Goal: Information Seeking & Learning: Learn about a topic

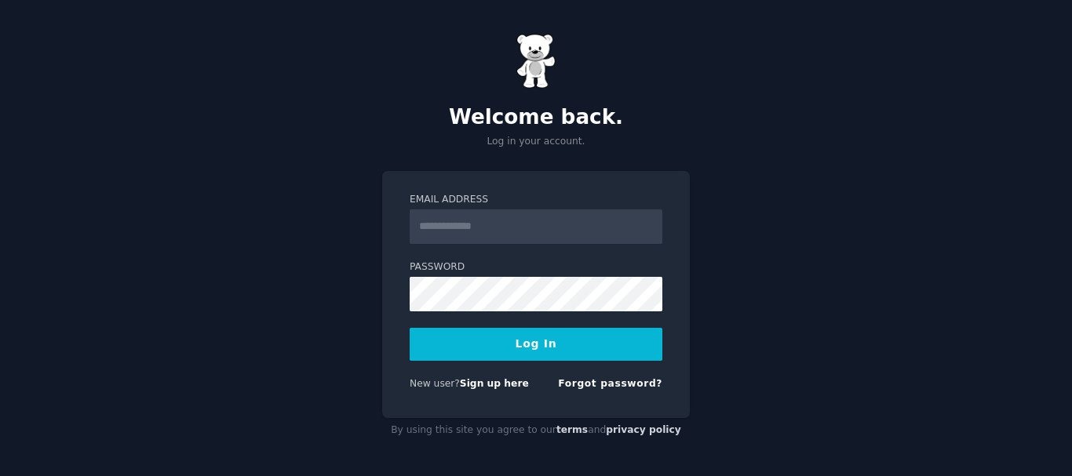
click at [521, 228] on input "Email Address" at bounding box center [536, 227] width 253 height 35
type input "**********"
click at [566, 359] on button "Log In" at bounding box center [536, 344] width 253 height 33
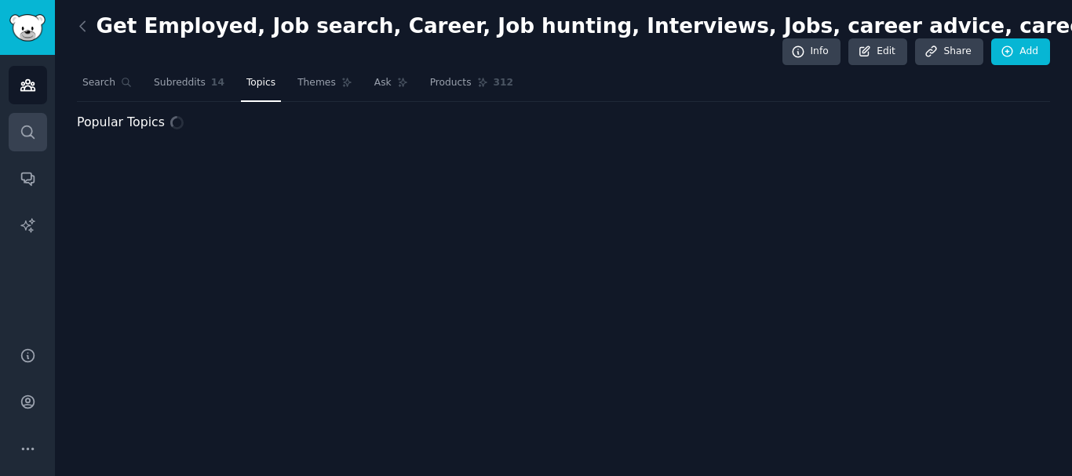
click at [30, 130] on icon "Sidebar" at bounding box center [28, 132] width 16 height 16
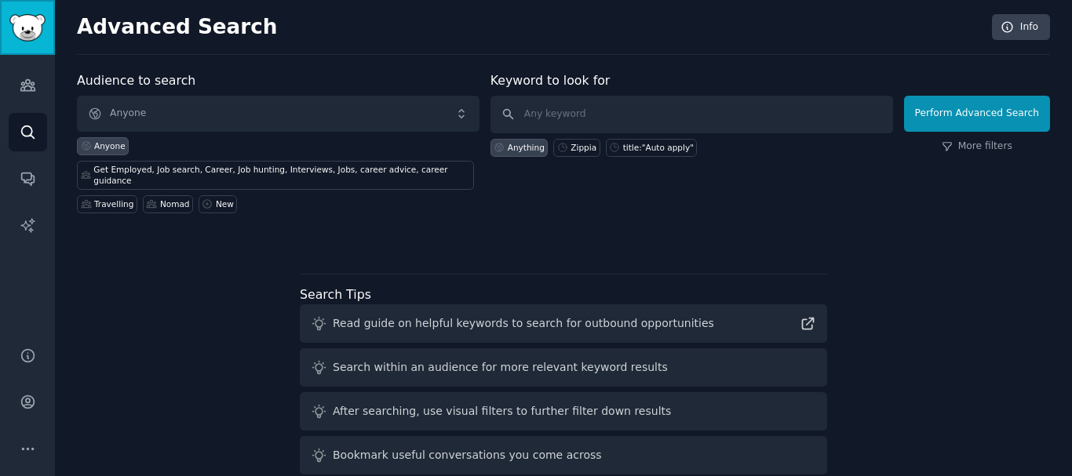
click at [31, 20] on img "Sidebar" at bounding box center [27, 27] width 36 height 27
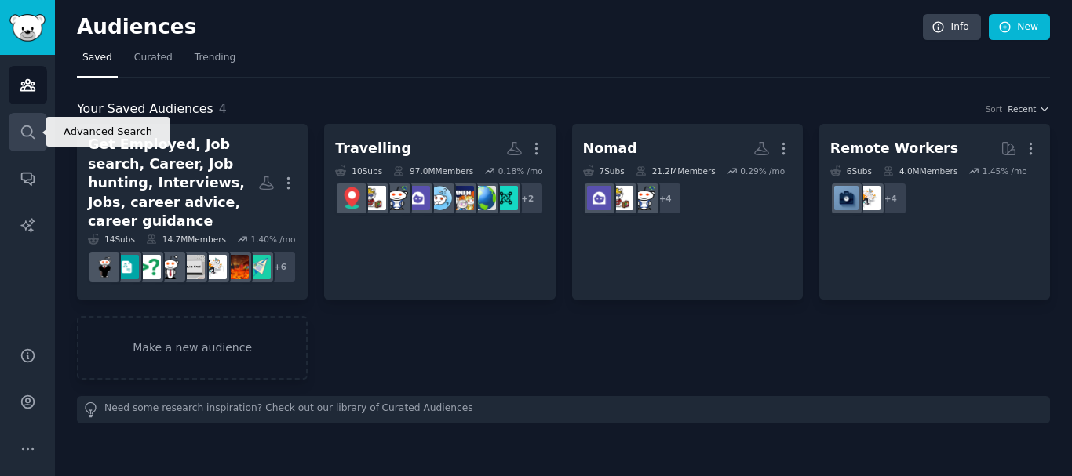
click at [35, 139] on icon "Sidebar" at bounding box center [28, 132] width 16 height 16
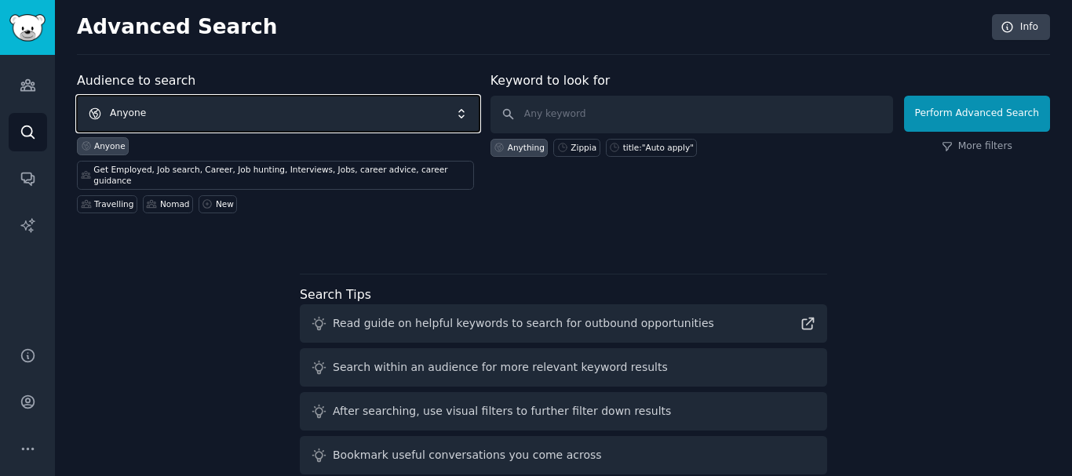
click at [323, 118] on span "Anyone" at bounding box center [278, 114] width 403 height 36
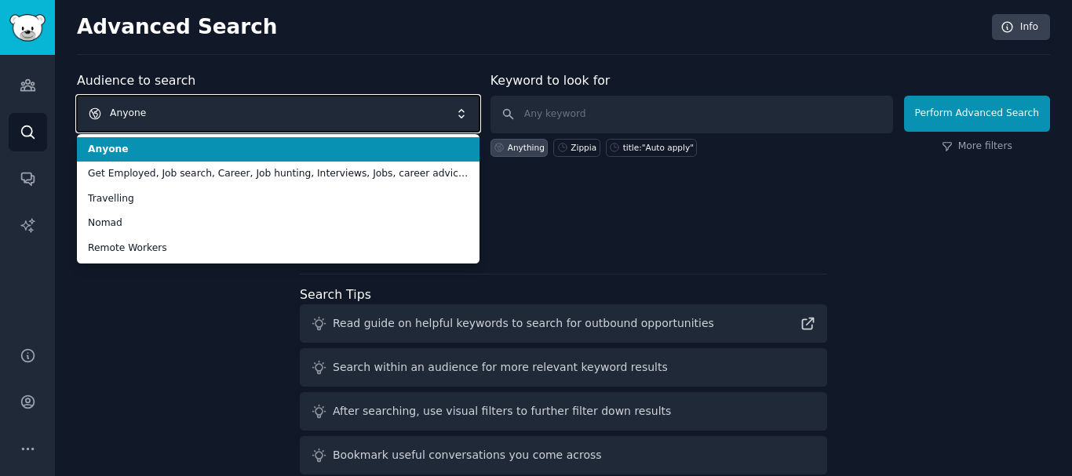
click at [323, 118] on span "Anyone" at bounding box center [278, 114] width 403 height 36
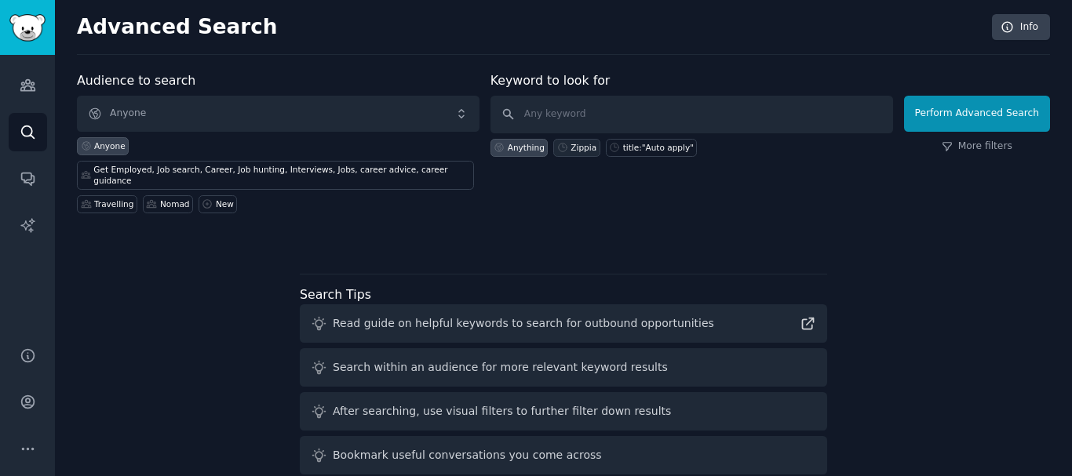
click at [574, 144] on div "Zippia" at bounding box center [583, 147] width 26 height 11
type input "Zippia"
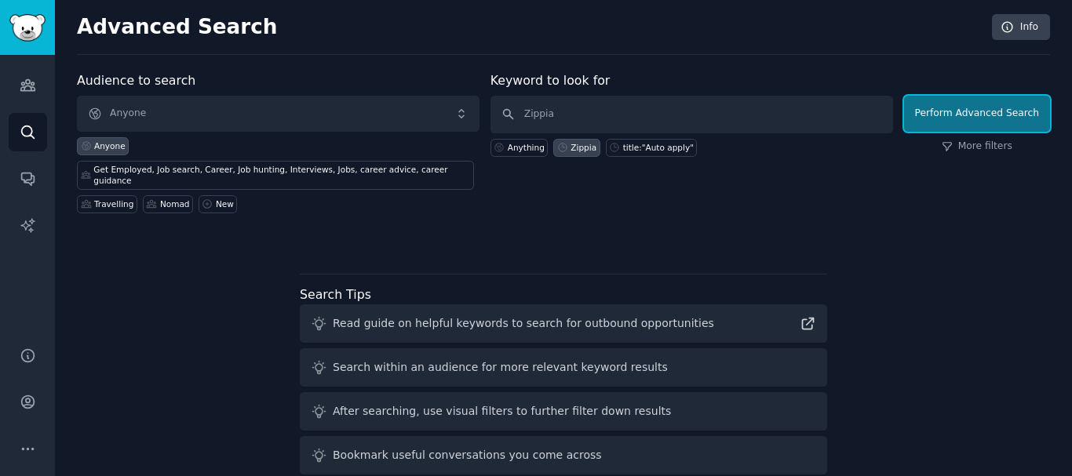
click at [959, 118] on button "Perform Advanced Search" at bounding box center [977, 114] width 146 height 36
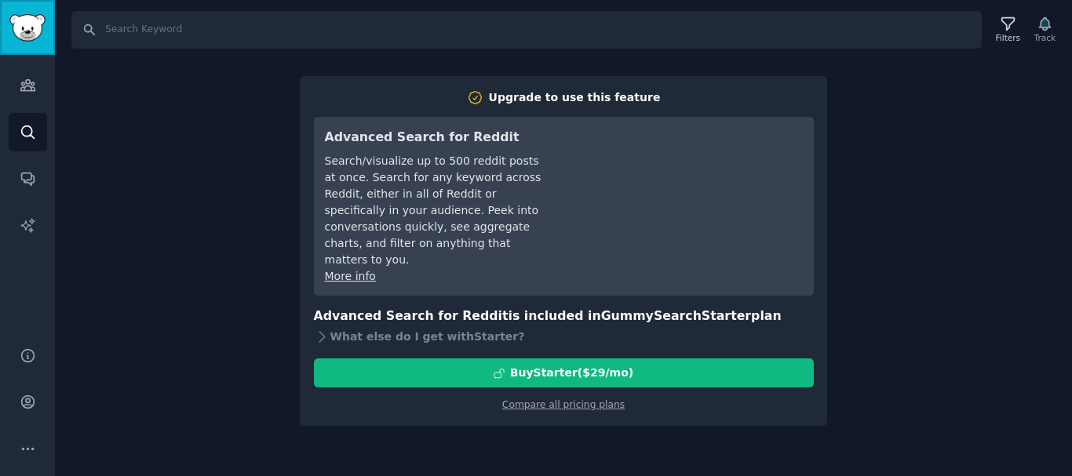
click at [41, 35] on img "Sidebar" at bounding box center [27, 27] width 36 height 27
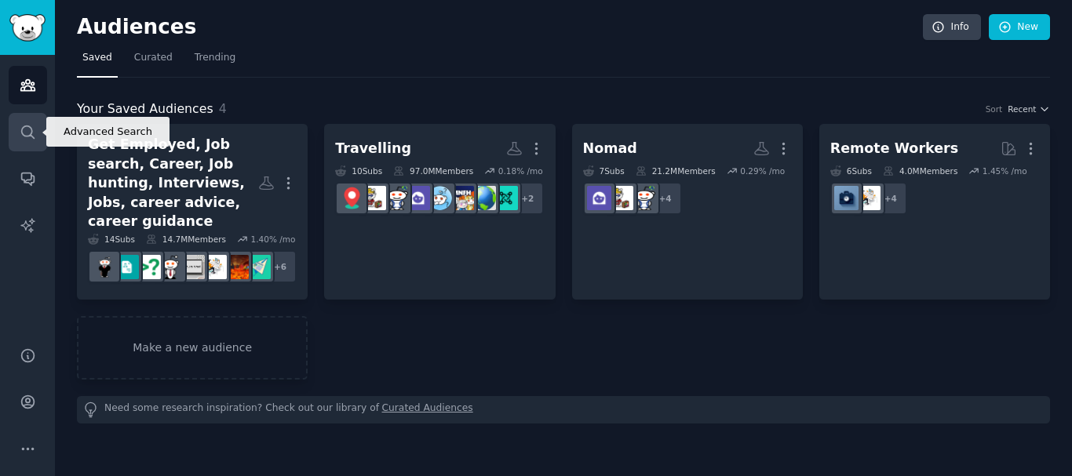
click at [27, 134] on icon "Sidebar" at bounding box center [28, 132] width 16 height 16
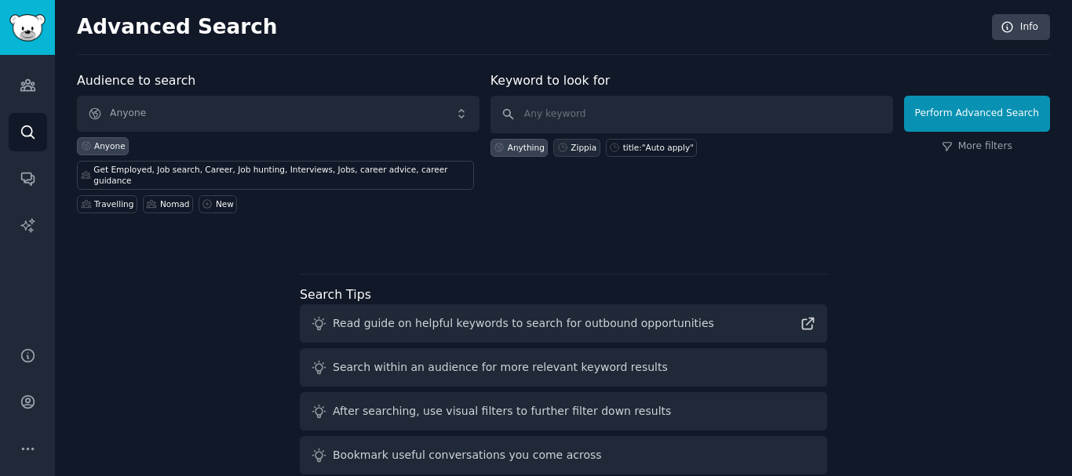
click at [582, 150] on div "Zippia" at bounding box center [583, 147] width 26 height 11
type input "Zippia"
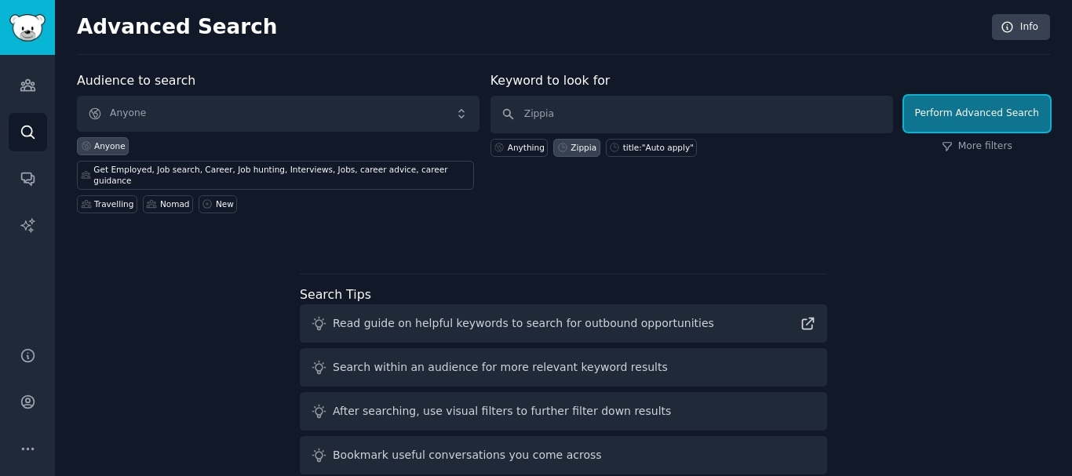
click at [947, 121] on button "Perform Advanced Search" at bounding box center [977, 114] width 146 height 36
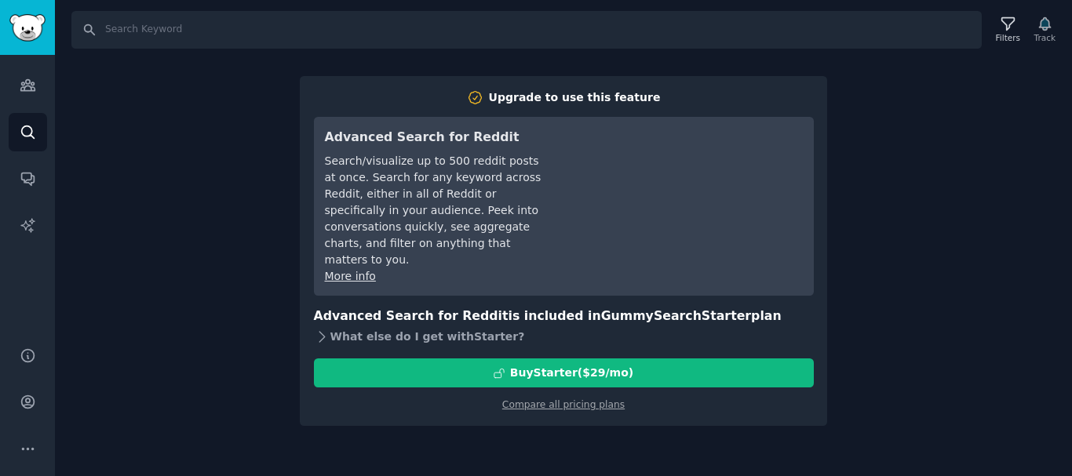
click at [315, 329] on icon at bounding box center [322, 337] width 16 height 16
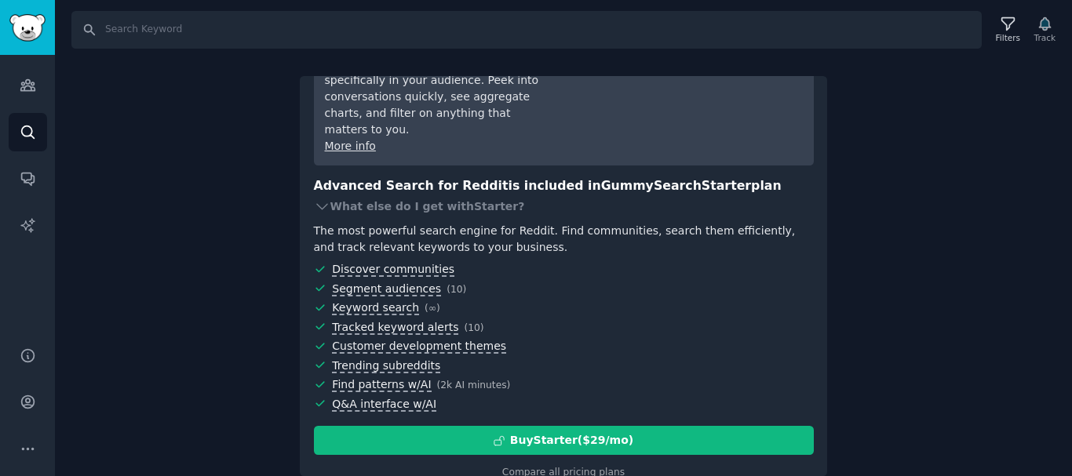
scroll to position [131, 0]
click at [38, 29] on img "Sidebar" at bounding box center [27, 27] width 36 height 27
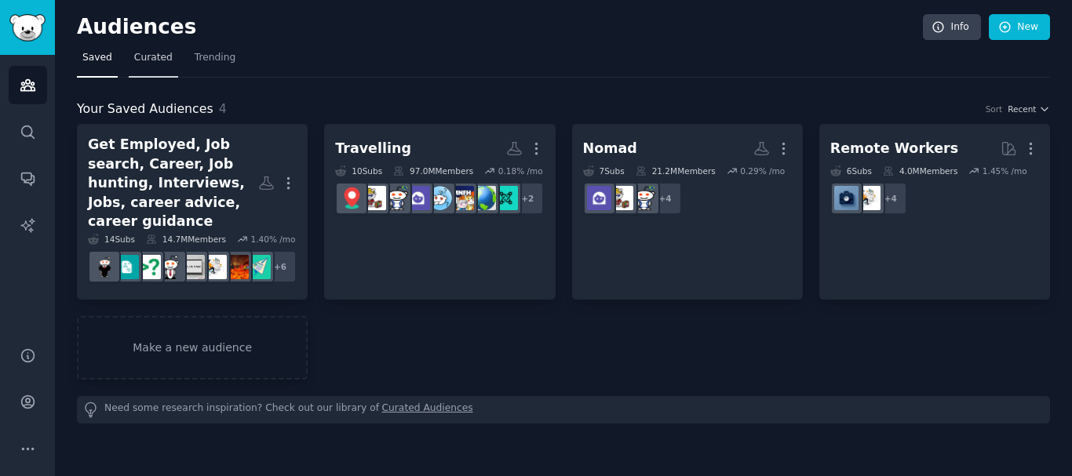
click at [159, 58] on span "Curated" at bounding box center [153, 58] width 38 height 14
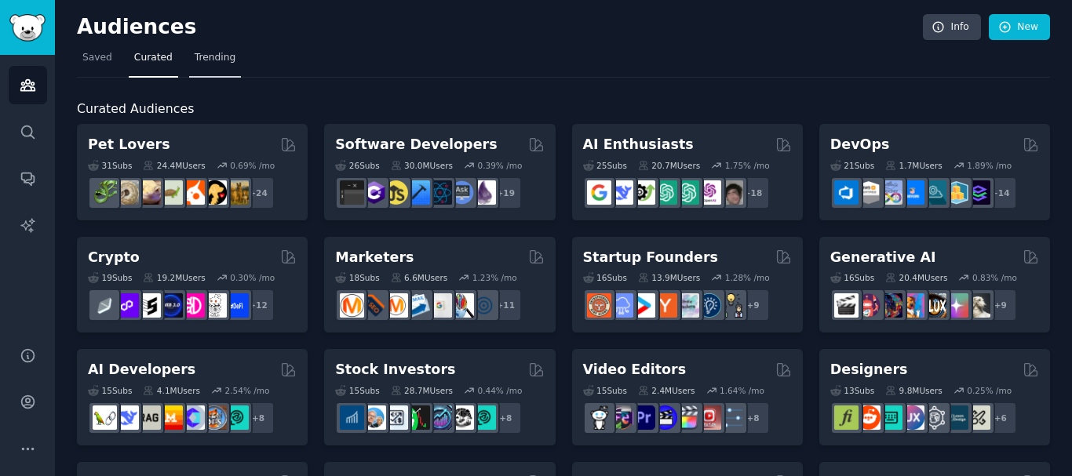
click at [195, 48] on link "Trending" at bounding box center [215, 62] width 52 height 32
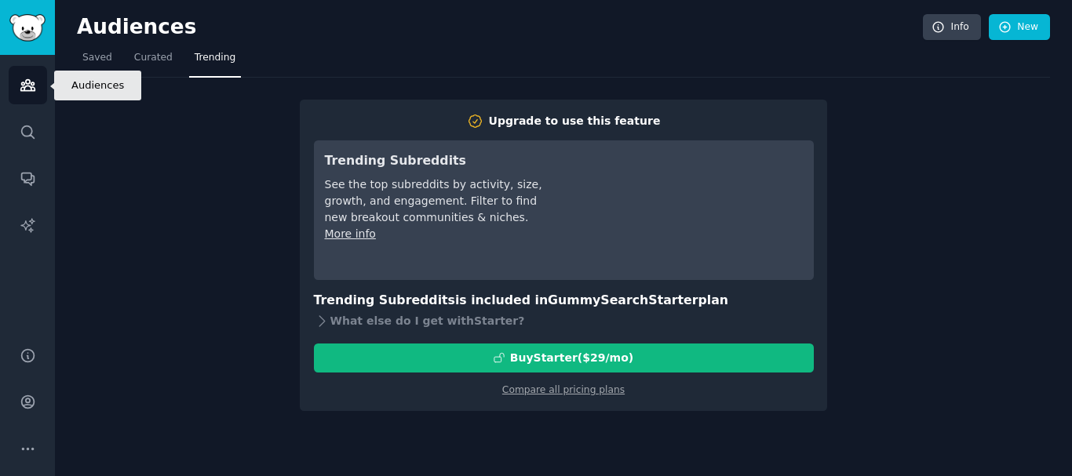
click at [27, 83] on icon "Sidebar" at bounding box center [27, 85] width 14 height 11
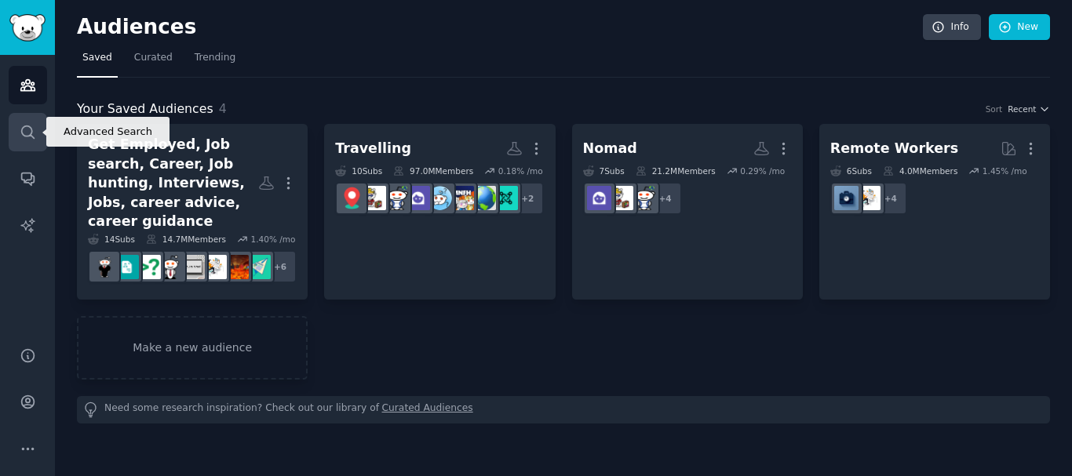
click at [32, 132] on icon "Sidebar" at bounding box center [27, 132] width 13 height 13
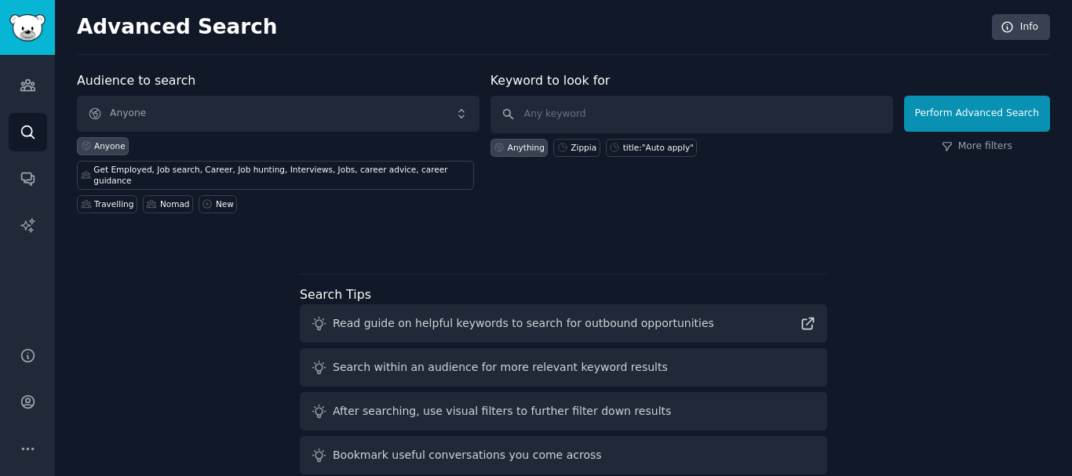
click at [521, 151] on div "Anything" at bounding box center [526, 147] width 37 height 11
click at [635, 148] on div "title:"Auto apply"" at bounding box center [658, 147] width 71 height 11
type input "title:"Auto apply""
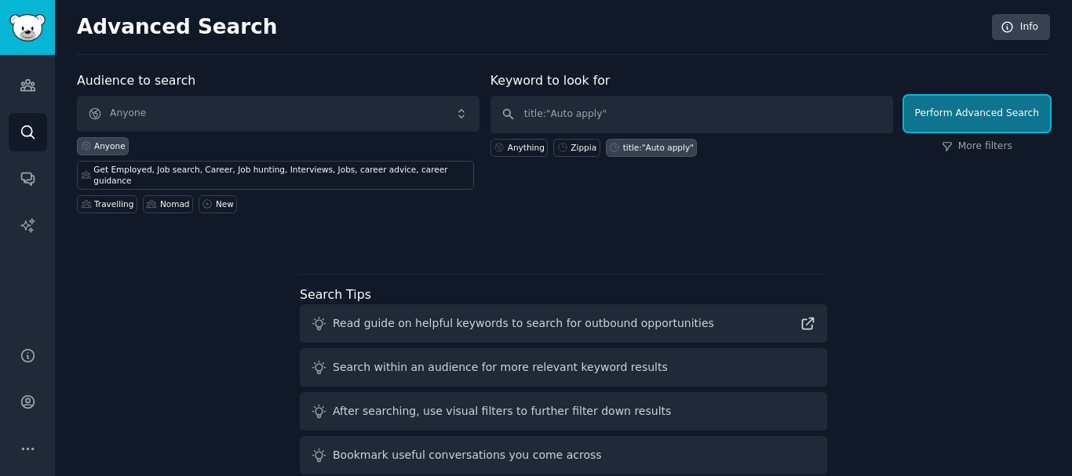
click at [935, 125] on button "Perform Advanced Search" at bounding box center [977, 114] width 146 height 36
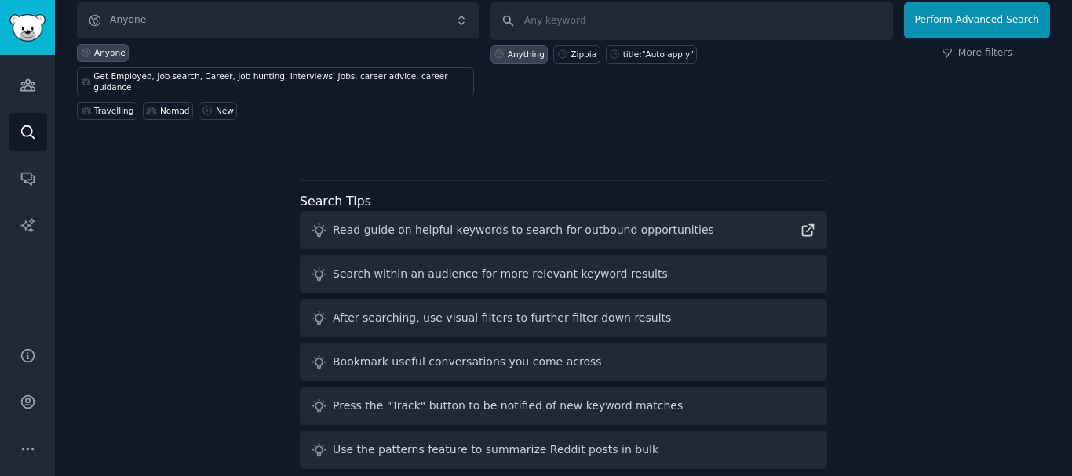
scroll to position [103, 0]
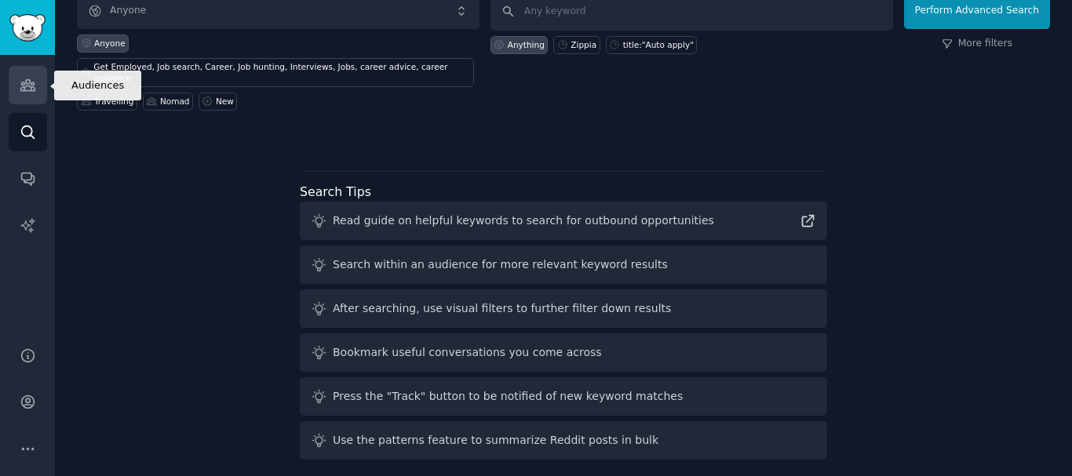
click at [20, 89] on icon "Sidebar" at bounding box center [27, 85] width 14 height 11
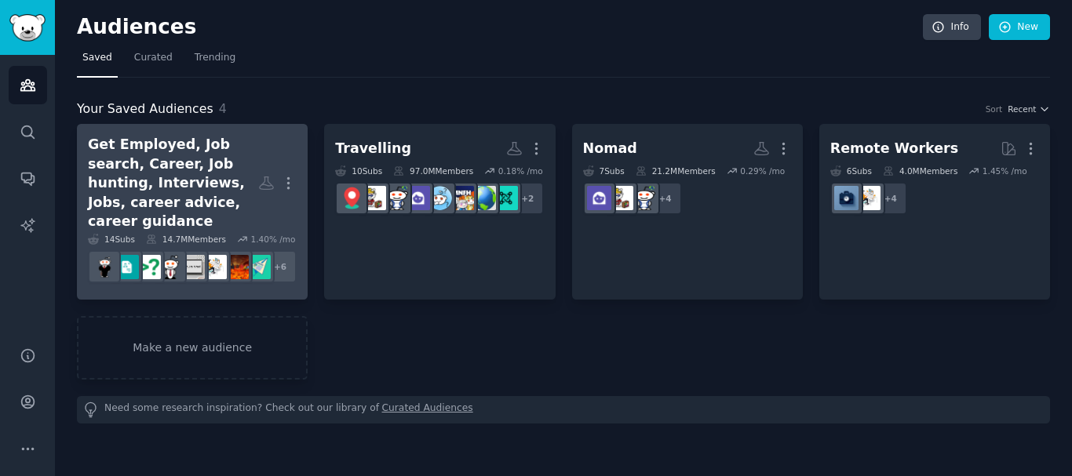
click at [233, 195] on div "Get Employed, Job search, Career, Job hunting, Interviews, Jobs, career advice,…" at bounding box center [173, 183] width 170 height 97
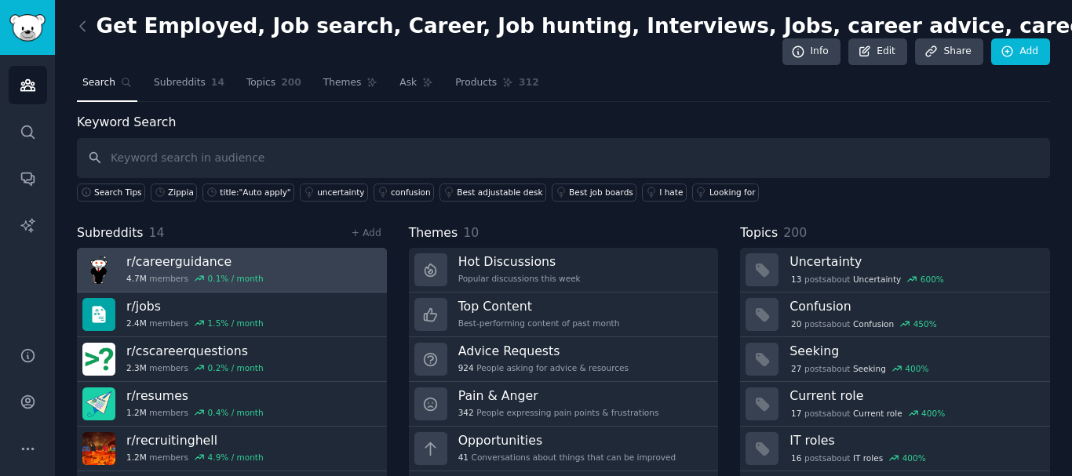
click at [310, 275] on link "r/ careerguidance 4.7M members 0.1 % / month" at bounding box center [232, 270] width 310 height 45
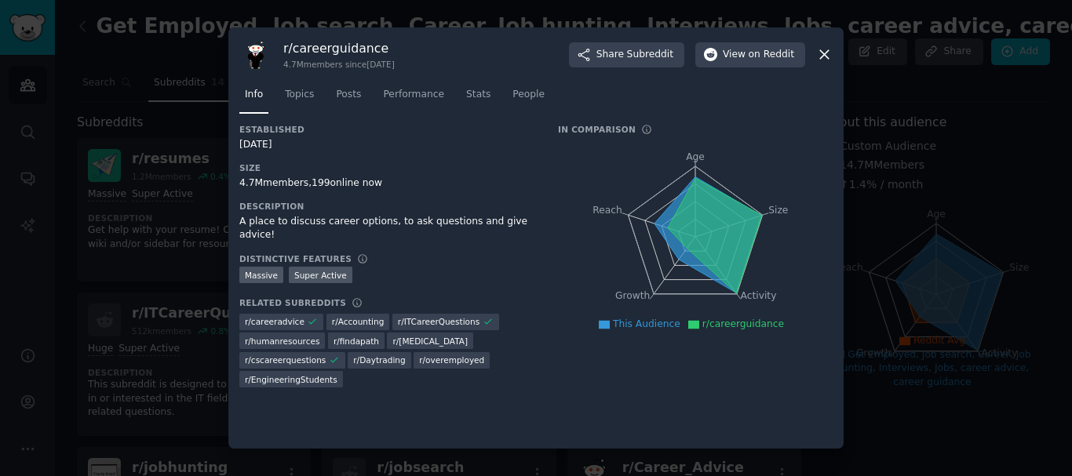
click at [822, 49] on icon at bounding box center [824, 54] width 16 height 16
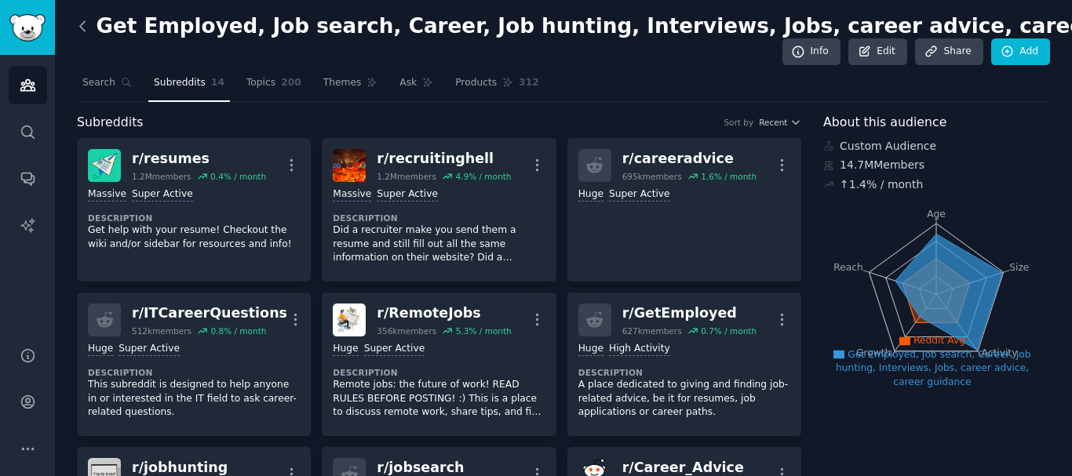
click at [83, 24] on icon at bounding box center [83, 26] width 16 height 16
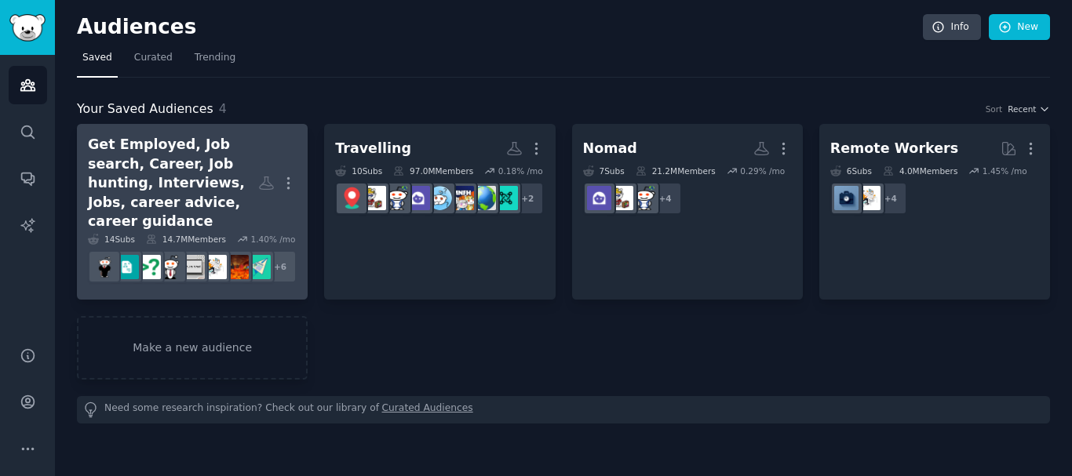
click at [256, 209] on div "Get Employed, Job search, Career, Job hunting, Interviews, Jobs, career advice,…" at bounding box center [173, 183] width 170 height 97
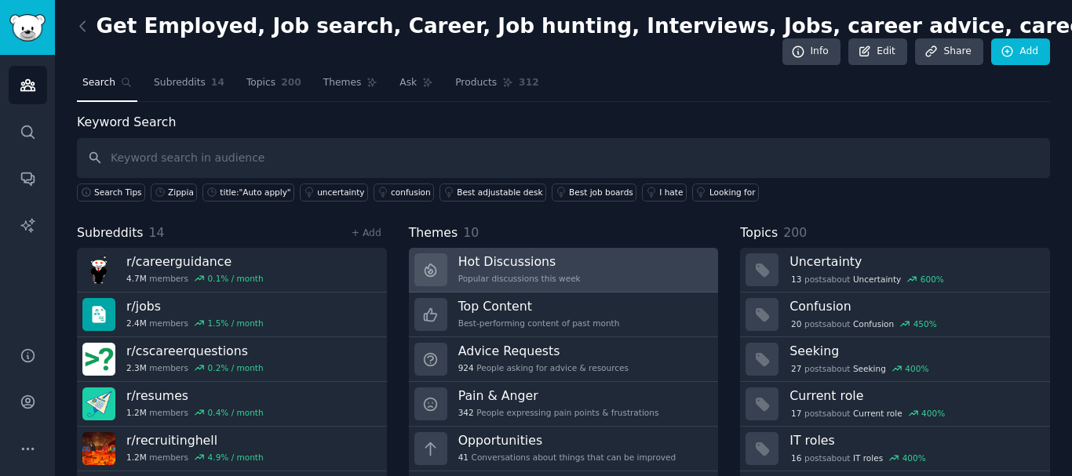
click at [569, 274] on link "Hot Discussions Popular discussions this week" at bounding box center [564, 270] width 310 height 45
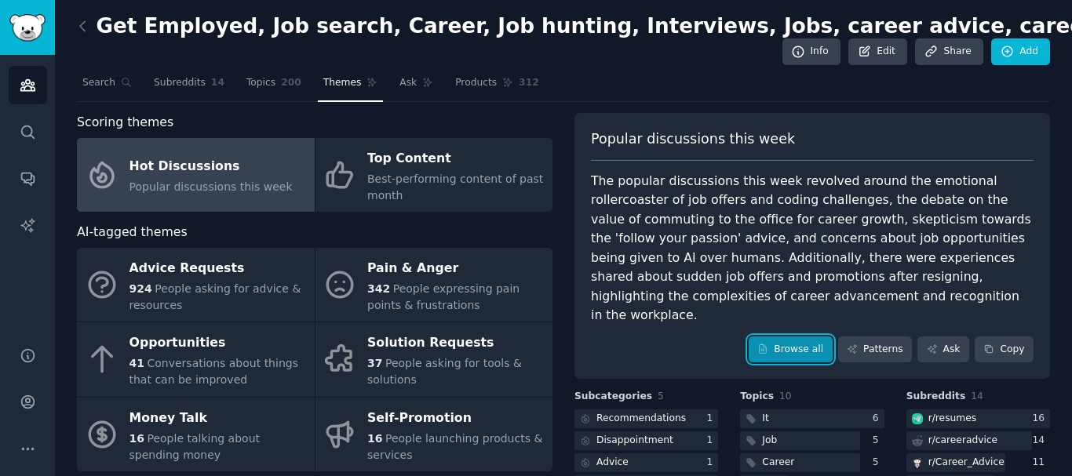
click at [811, 337] on link "Browse all" at bounding box center [791, 350] width 84 height 27
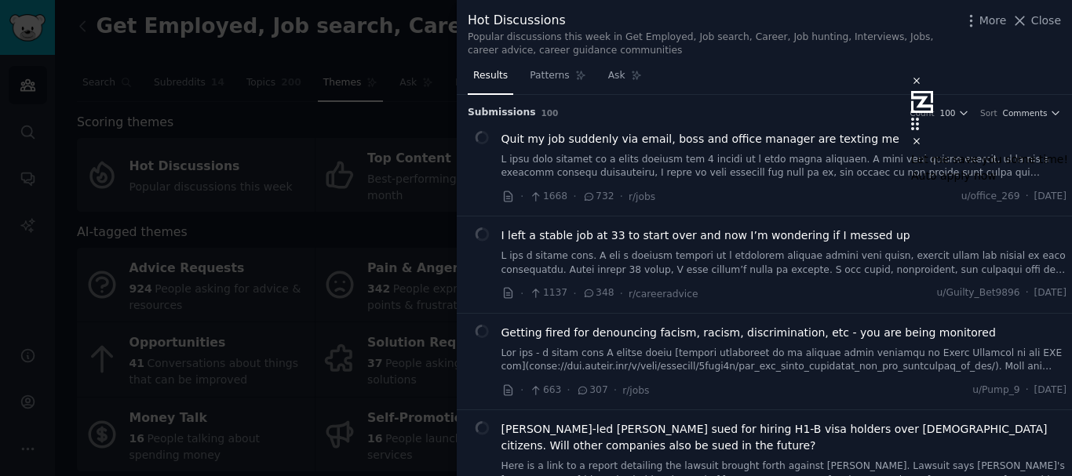
click at [913, 138] on icon at bounding box center [916, 141] width 6 height 6
click at [756, 162] on link at bounding box center [784, 166] width 566 height 27
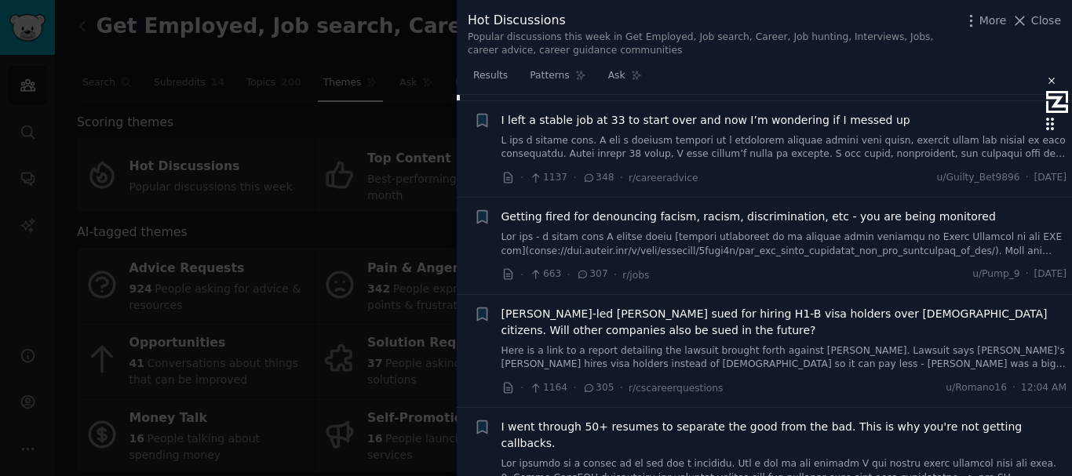
scroll to position [731, 0]
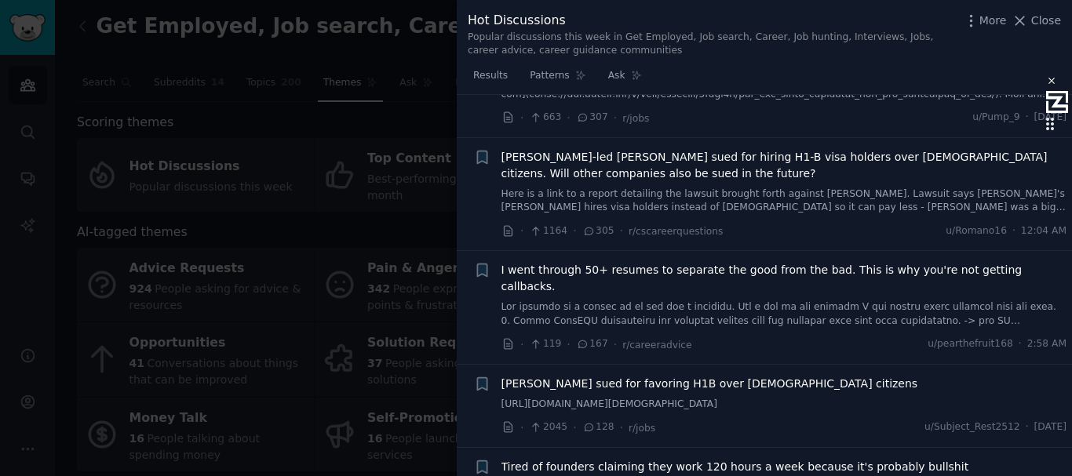
click at [817, 301] on link at bounding box center [784, 314] width 566 height 27
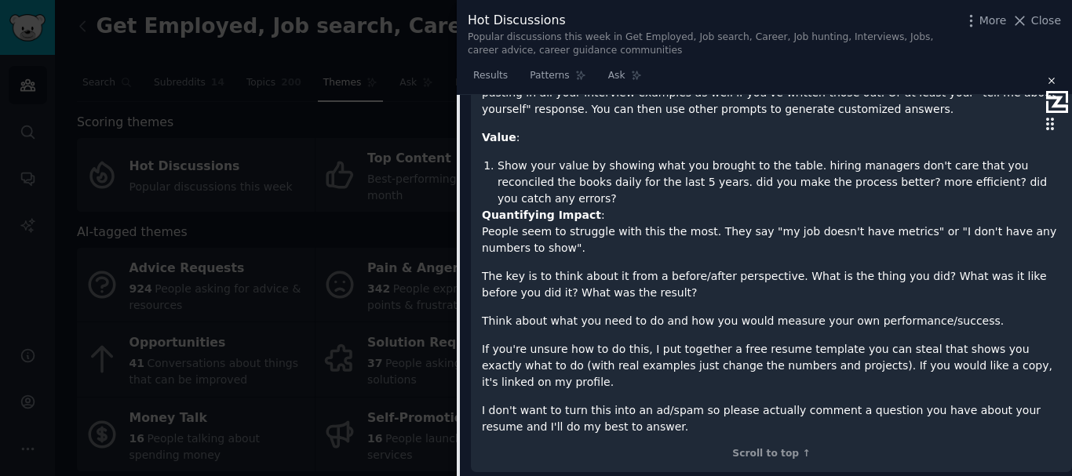
scroll to position [1135, 0]
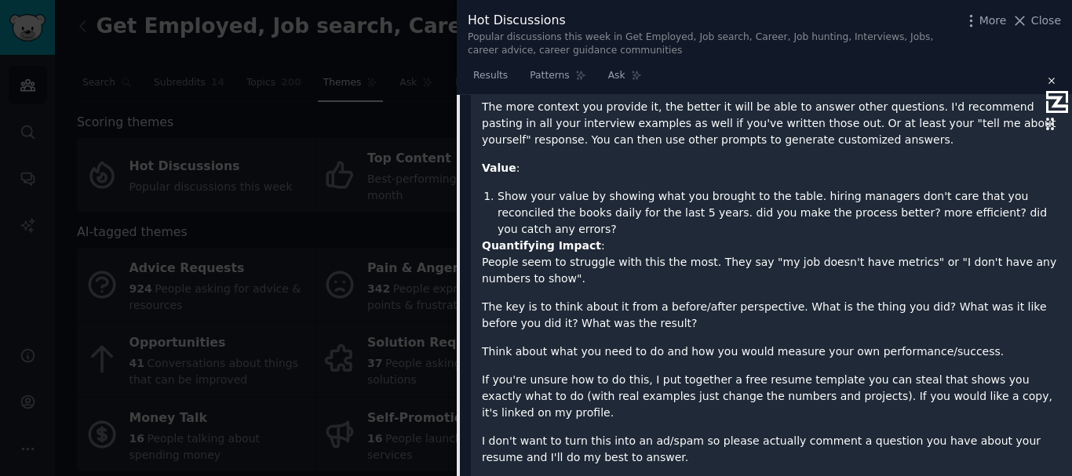
drag, startPoint x: 596, startPoint y: 363, endPoint x: 589, endPoint y: 321, distance: 42.2
click at [589, 322] on div "The purpose of a resume is to get you a callback. And a lot of the resumes I se…" at bounding box center [771, 22] width 579 height 887
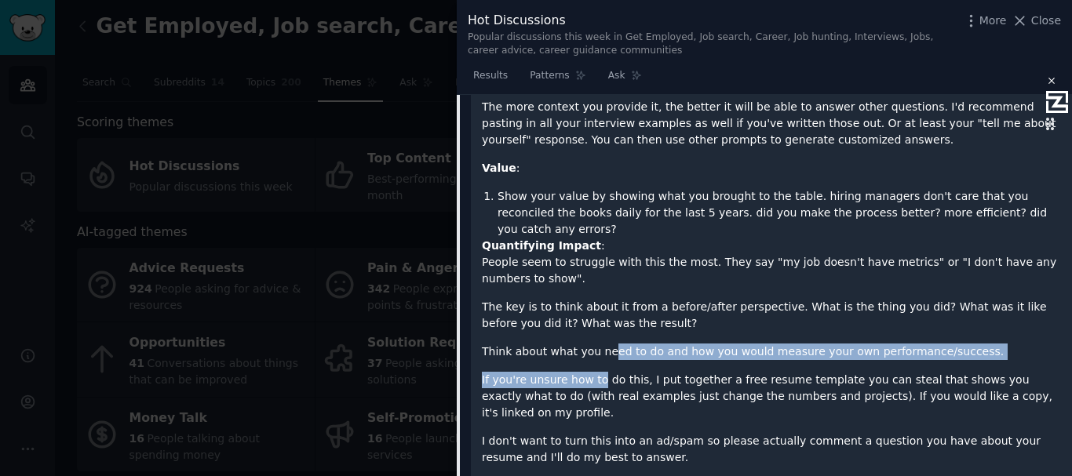
drag, startPoint x: 596, startPoint y: 283, endPoint x: 602, endPoint y: 255, distance: 28.8
click at [602, 255] on div "The purpose of a resume is to get you a callback. And a lot of the resumes I se…" at bounding box center [771, 22] width 579 height 887
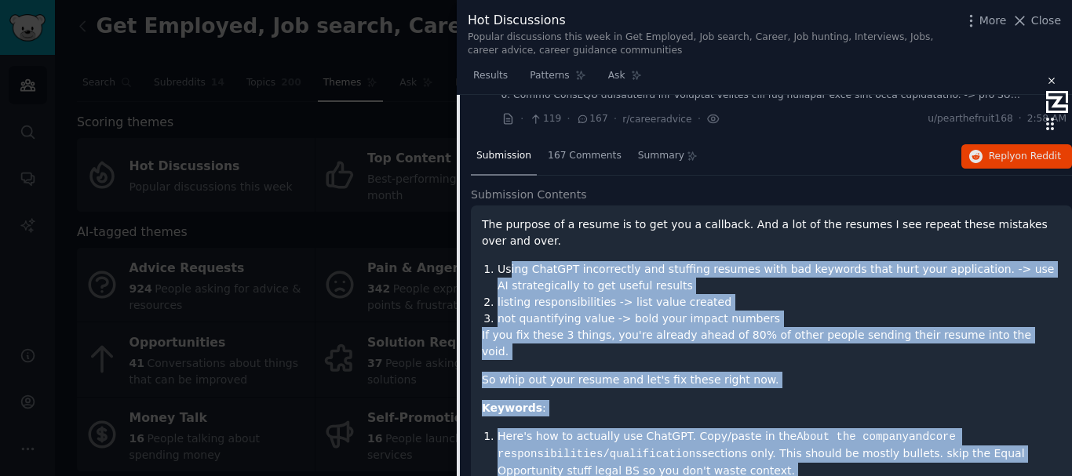
scroll to position [493, 0]
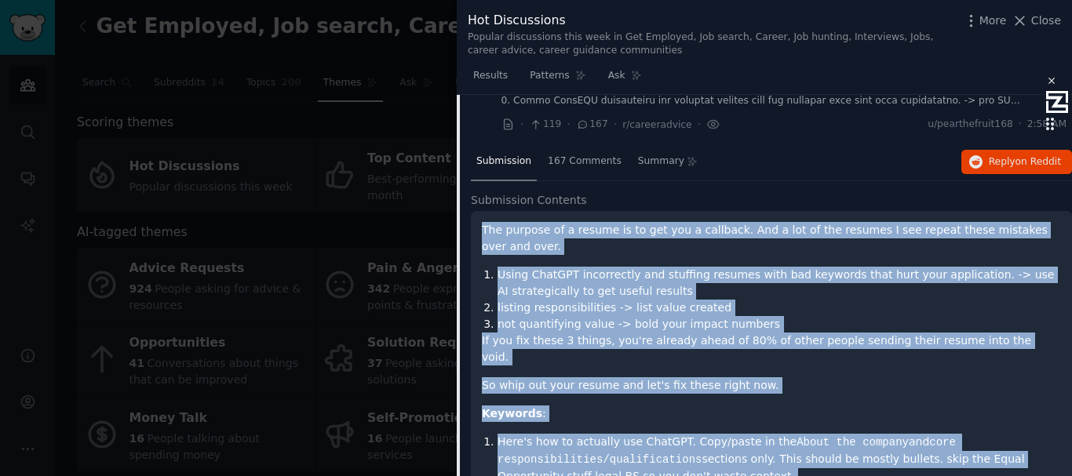
drag, startPoint x: 597, startPoint y: 363, endPoint x: 483, endPoint y: 216, distance: 186.8
copy div "Lor ipsumdo si a consec ad el sed doe t incididu. Utl e dol ma ali enimadm V qu…"
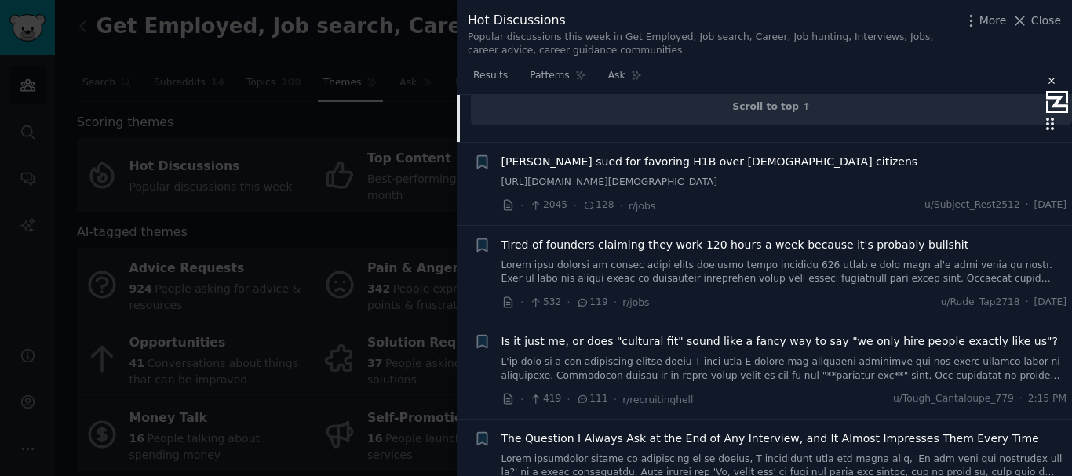
scroll to position [1591, 0]
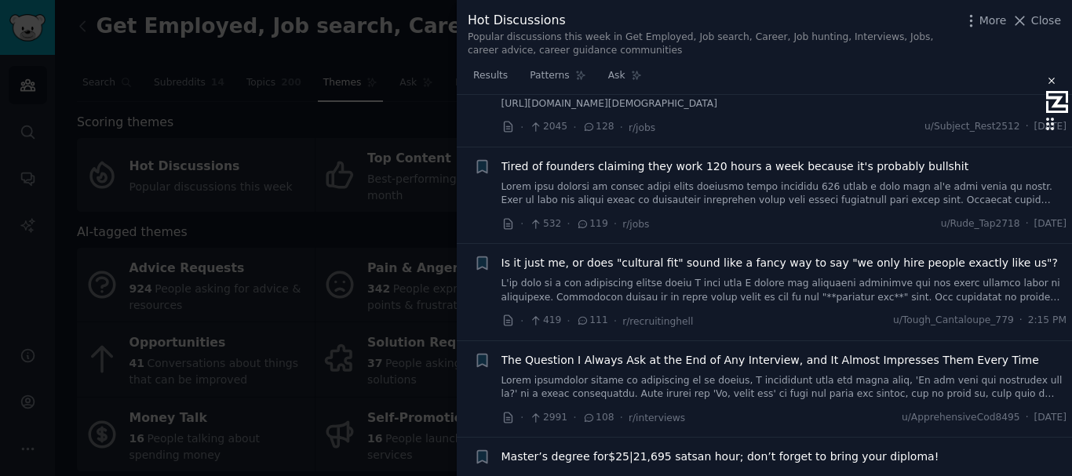
click at [690, 374] on link at bounding box center [784, 387] width 566 height 27
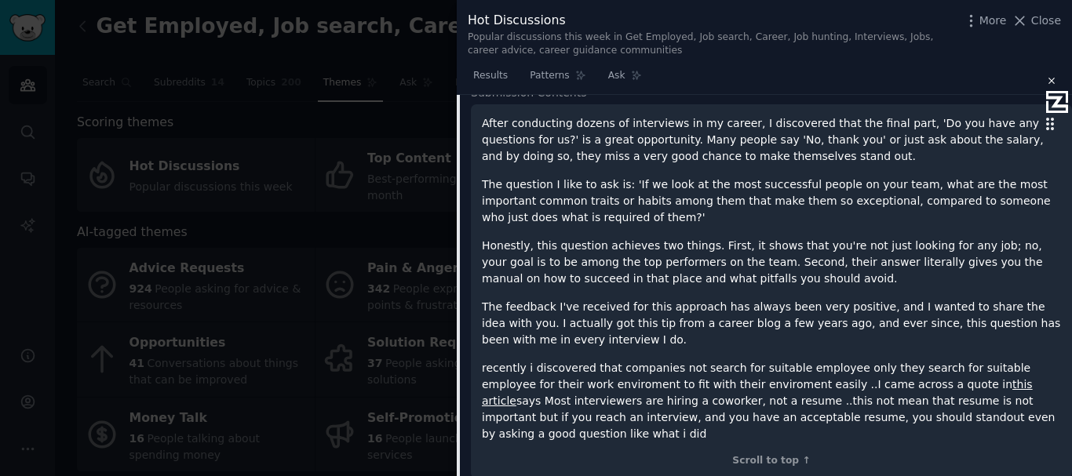
scroll to position [895, 0]
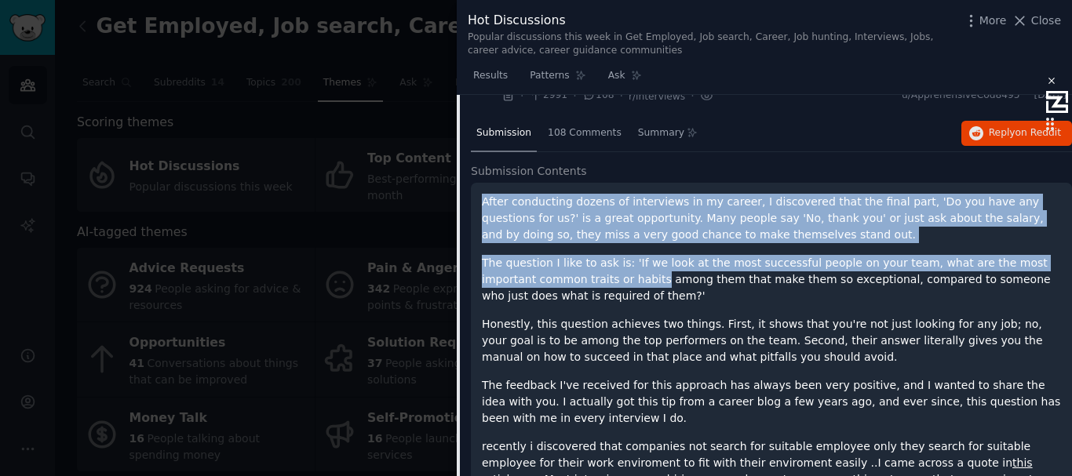
drag, startPoint x: 483, startPoint y: 199, endPoint x: 629, endPoint y: 297, distance: 176.5
click at [607, 281] on div "After conducting dozens of interviews in my career, I discovered that the final…" at bounding box center [771, 357] width 579 height 327
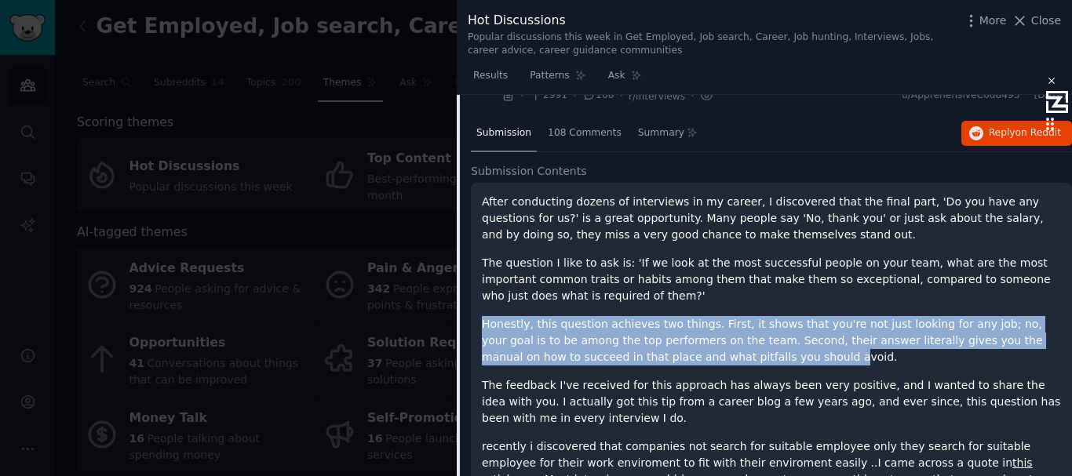
drag, startPoint x: 629, startPoint y: 297, endPoint x: 680, endPoint y: 348, distance: 71.0
click at [680, 348] on div "After conducting dozens of interviews in my career, I discovered that the final…" at bounding box center [771, 357] width 579 height 327
click at [680, 348] on p "Honestly, this question achieves two things. First, it shows that you're not ju…" at bounding box center [771, 340] width 579 height 49
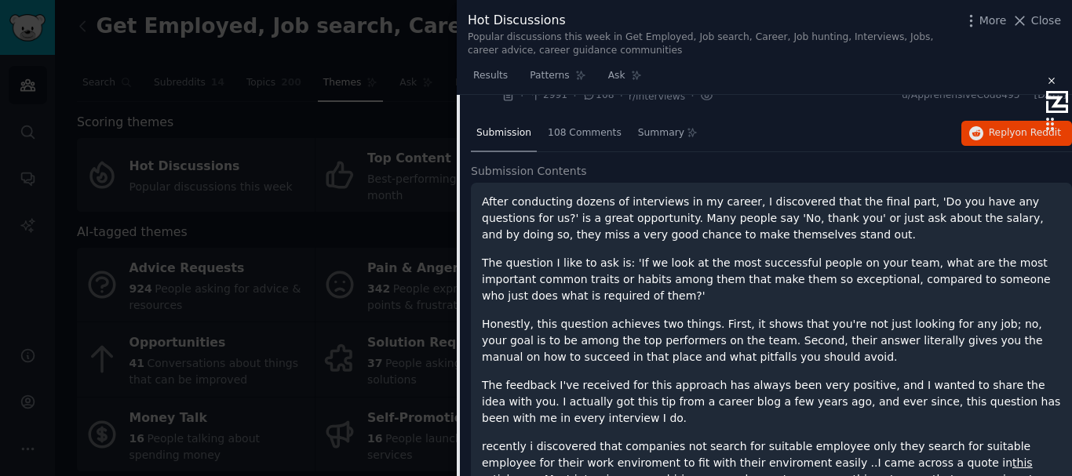
scroll to position [974, 0]
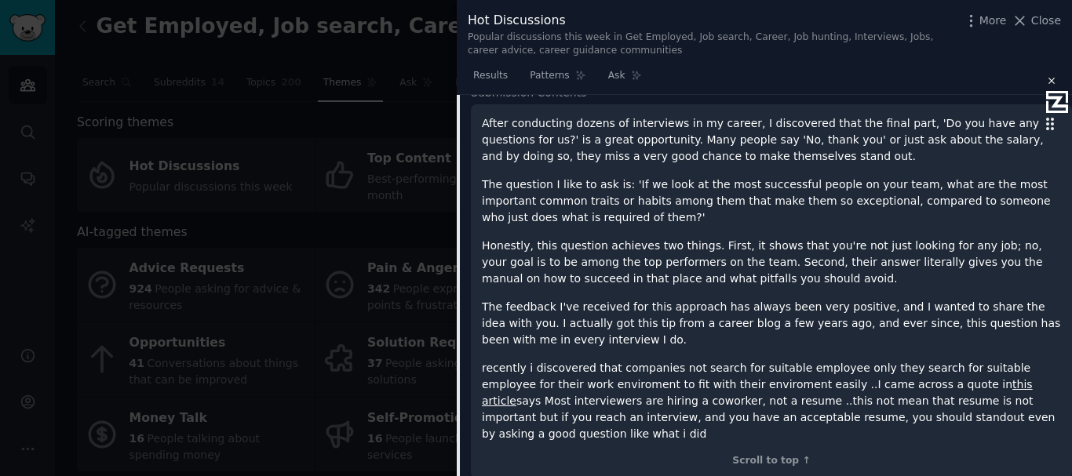
drag, startPoint x: 811, startPoint y: 358, endPoint x: 479, endPoint y: 118, distance: 409.0
click at [479, 118] on div "After conducting dozens of interviews in my career, I discovered that the final…" at bounding box center [771, 291] width 601 height 375
